Goal: Find specific page/section: Find specific page/section

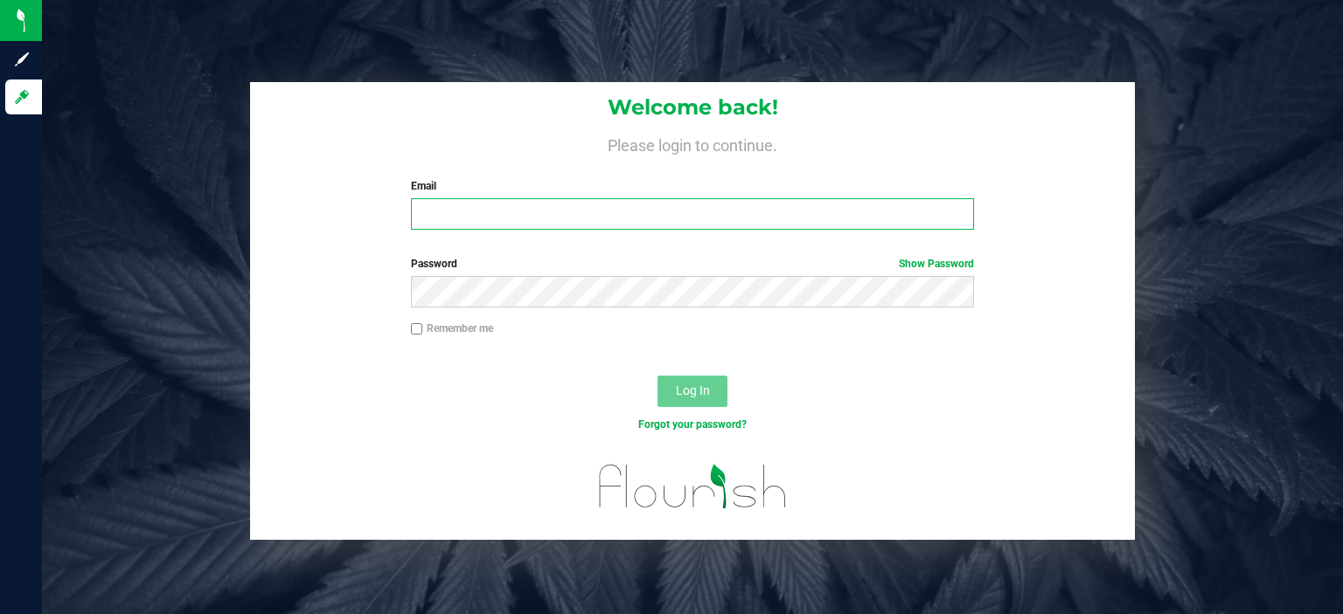
type input "[EMAIL_ADDRESS][DOMAIN_NAME]"
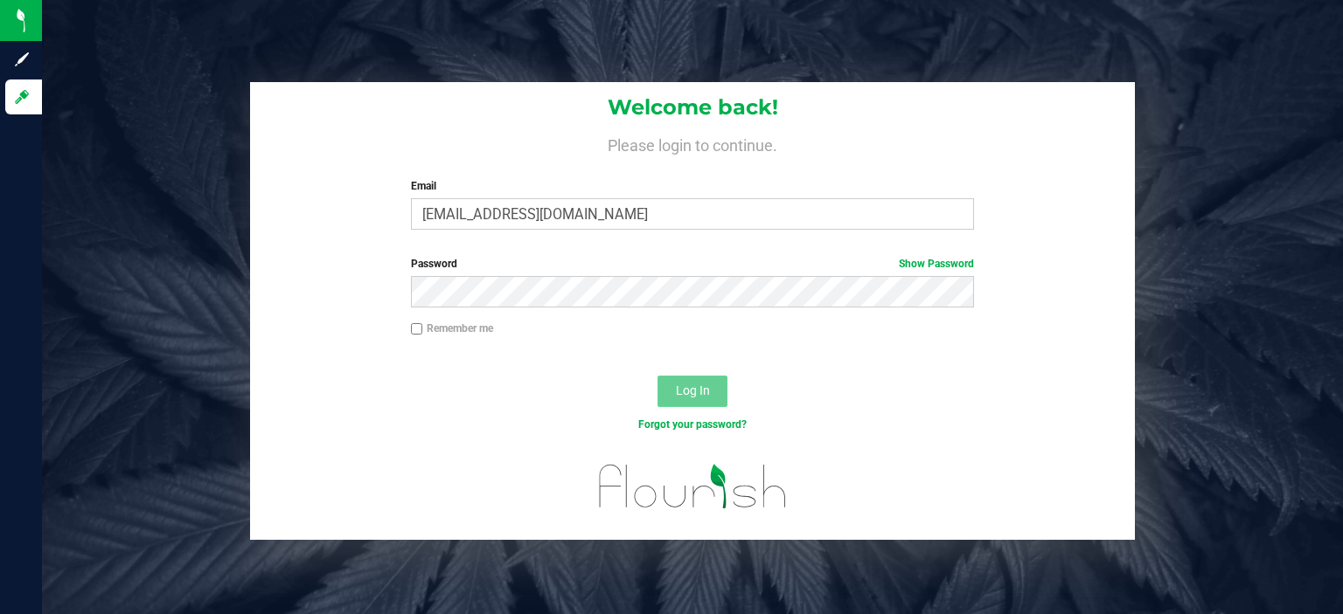
click at [713, 398] on button "Log In" at bounding box center [692, 391] width 70 height 31
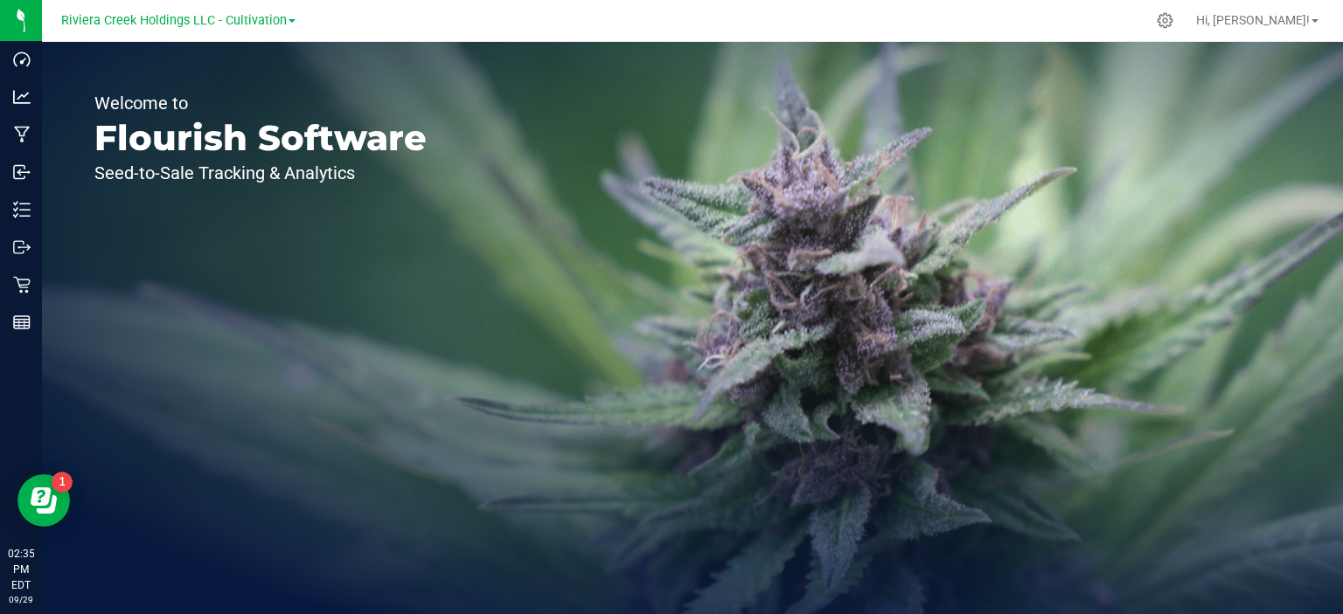
click at [285, 25] on link "Riviera Creek Holdings LLC - Cultivation" at bounding box center [178, 19] width 234 height 17
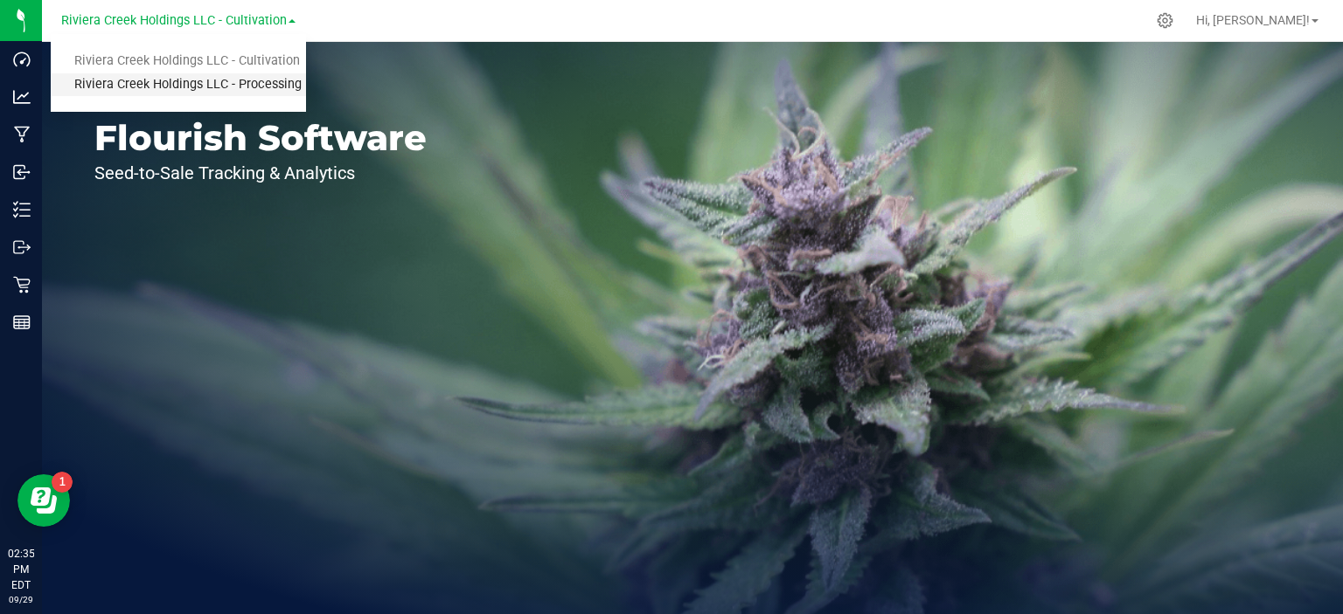
click at [250, 85] on link "Riviera Creek Holdings LLC - Processing" at bounding box center [178, 85] width 255 height 24
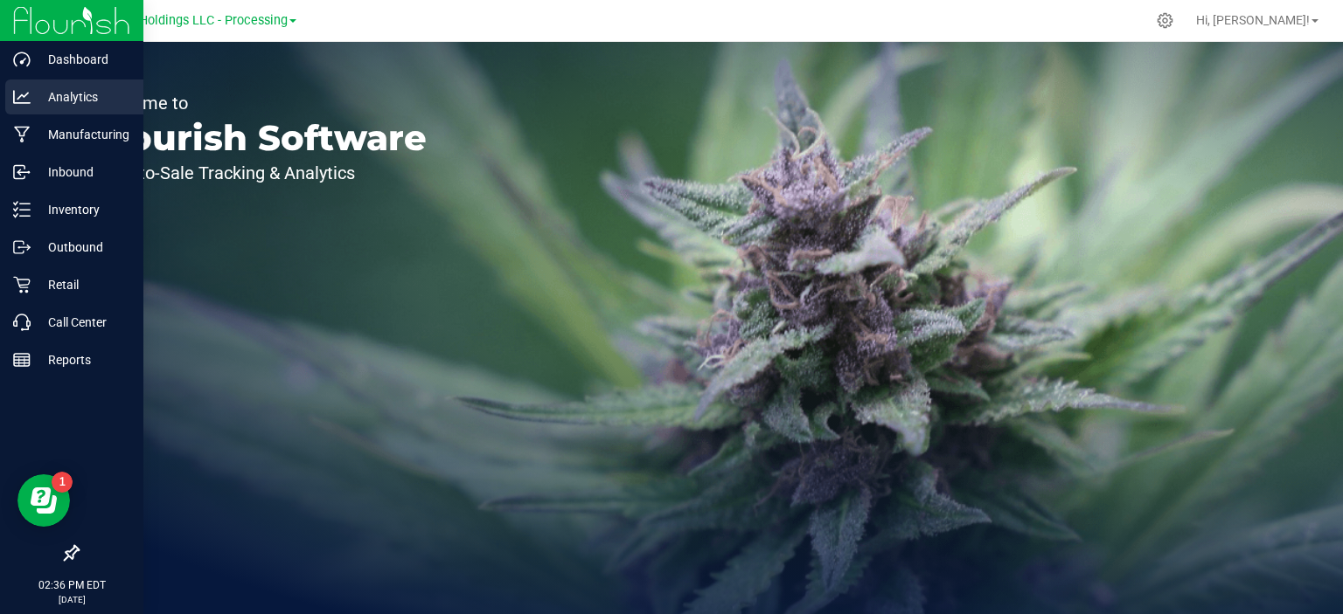
click at [58, 108] on div "Analytics" at bounding box center [74, 97] width 138 height 35
